Goal: Information Seeking & Learning: Learn about a topic

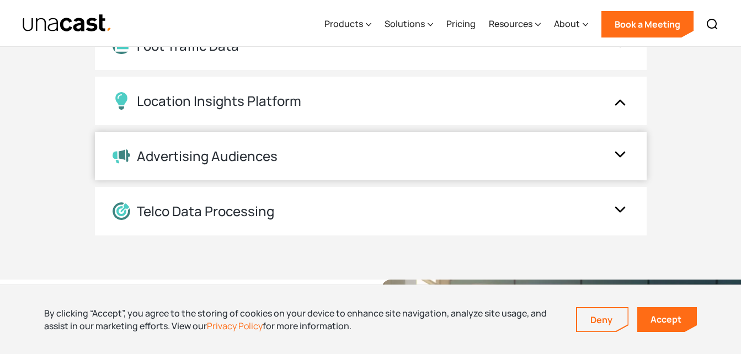
scroll to position [1324, 0]
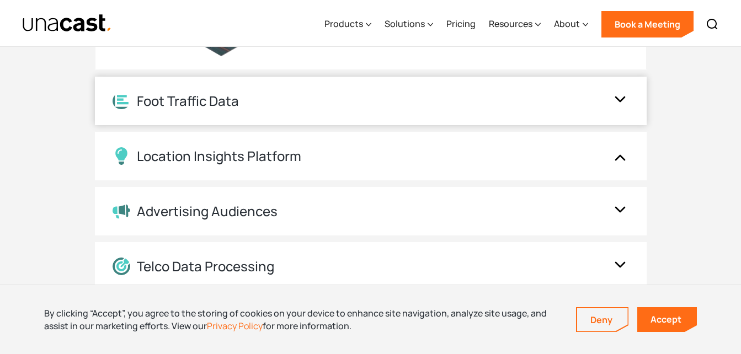
click at [433, 105] on div "Foot Traffic Data" at bounding box center [360, 101] width 494 height 17
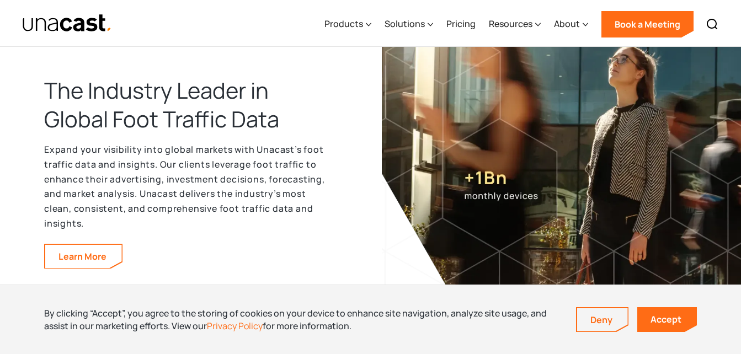
scroll to position [1655, 0]
click at [88, 268] on div "Learn More" at bounding box center [83, 255] width 78 height 25
click at [88, 263] on link "Learn More" at bounding box center [83, 255] width 77 height 23
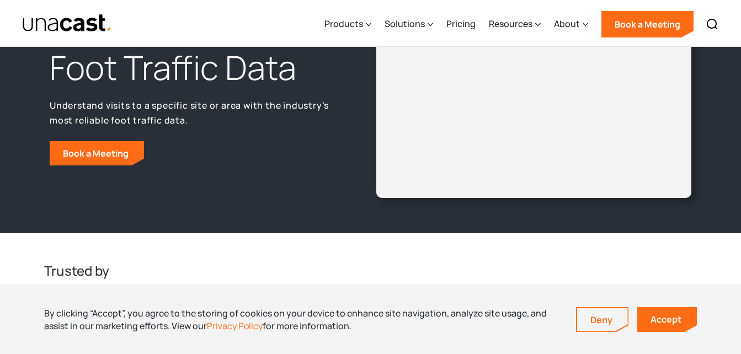
scroll to position [55, 0]
